Goal: Transaction & Acquisition: Purchase product/service

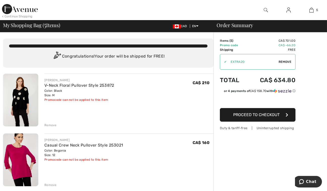
click at [18, 93] on img at bounding box center [20, 100] width 35 height 53
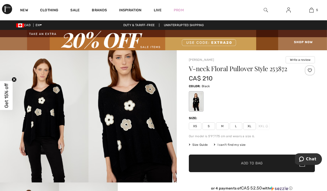
click at [34, 122] on img at bounding box center [44, 116] width 88 height 133
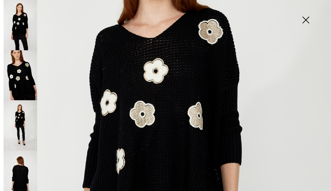
scroll to position [131, 0]
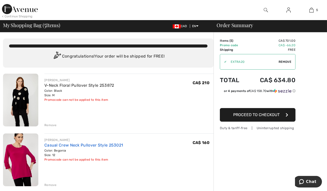
click at [65, 148] on link "Casual Crew Neck Pullover Style 253021" at bounding box center [83, 145] width 79 height 5
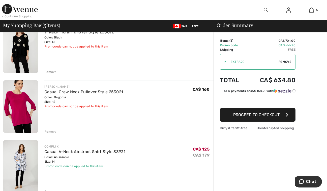
scroll to position [30, 0]
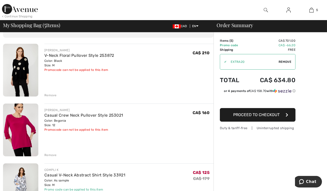
click at [50, 96] on div "Remove" at bounding box center [50, 95] width 12 height 5
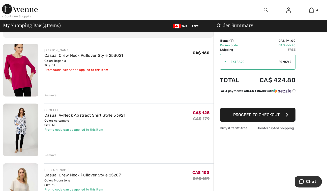
click at [45, 155] on div "Remove" at bounding box center [50, 155] width 12 height 5
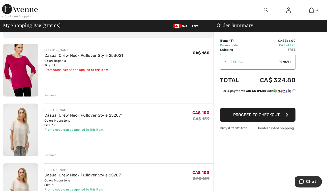
click at [48, 96] on div "Remove" at bounding box center [50, 95] width 12 height 5
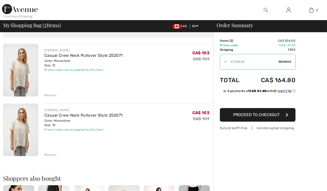
scroll to position [0, 0]
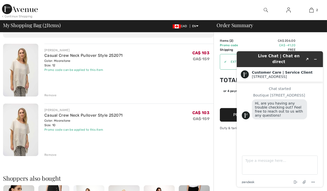
click at [20, 139] on img at bounding box center [20, 130] width 35 height 53
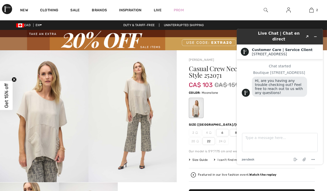
click at [141, 101] on img at bounding box center [132, 116] width 88 height 132
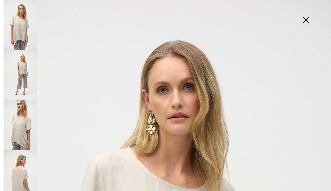
click at [19, 171] on img at bounding box center [21, 176] width 34 height 50
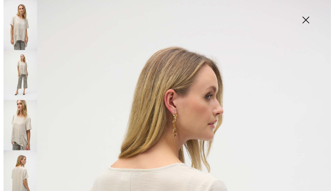
click at [307, 23] on img at bounding box center [305, 21] width 25 height 26
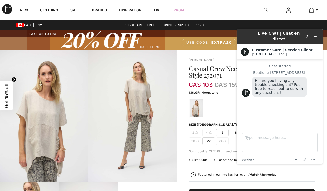
click at [100, 114] on img at bounding box center [132, 116] width 88 height 132
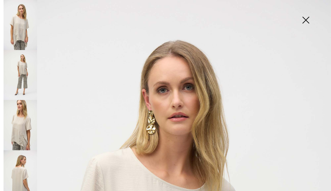
click at [306, 21] on img at bounding box center [305, 21] width 25 height 26
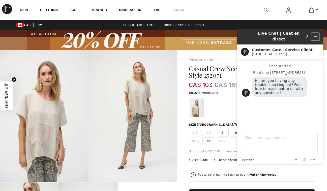
click at [316, 35] on icon "Minimize widget" at bounding box center [315, 37] width 4 height 4
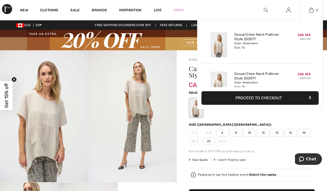
click at [261, 96] on button "Proceed to Checkout" at bounding box center [259, 98] width 117 height 14
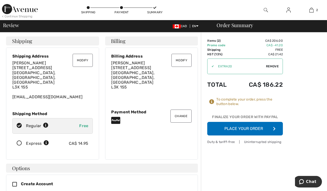
click at [18, 141] on icon at bounding box center [19, 143] width 13 height 5
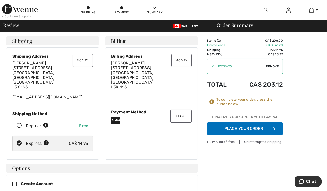
click at [230, 128] on button "Place Your Order" at bounding box center [245, 129] width 76 height 14
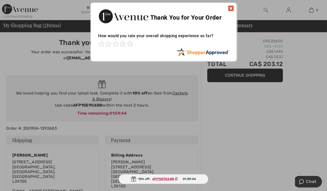
click at [228, 8] on img at bounding box center [231, 8] width 6 height 6
